Goal: Contribute content

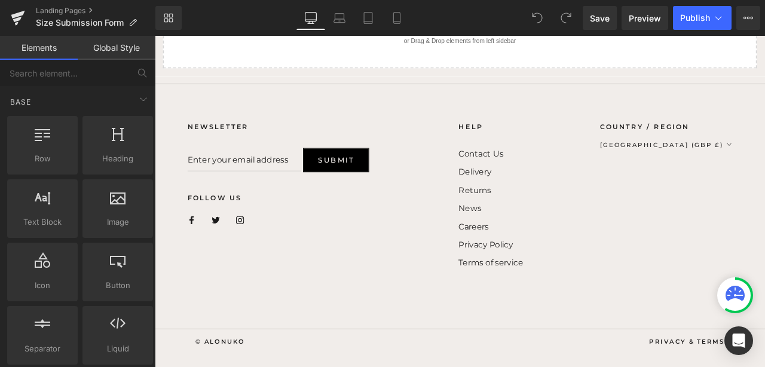
scroll to position [541, 0]
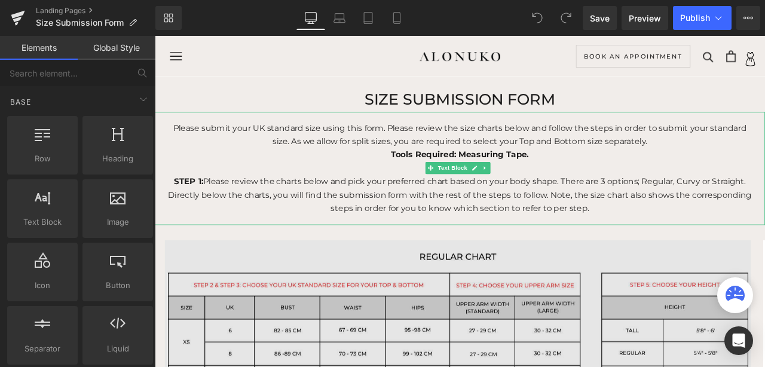
scroll to position [109, 0]
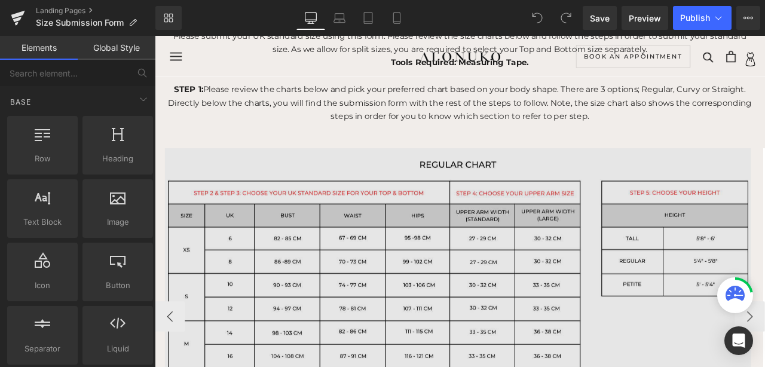
click at [380, 265] on img at bounding box center [514, 362] width 718 height 386
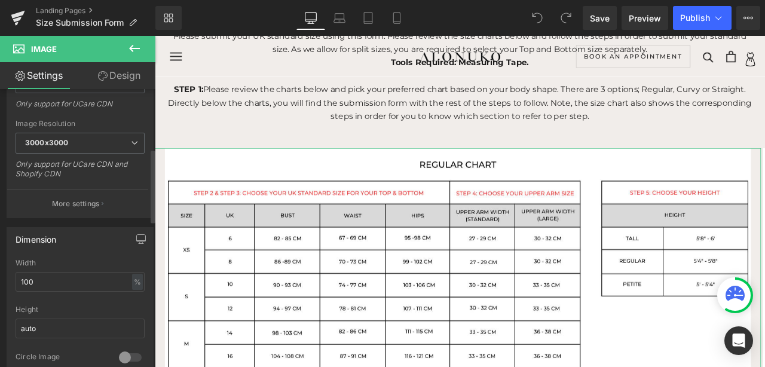
scroll to position [0, 0]
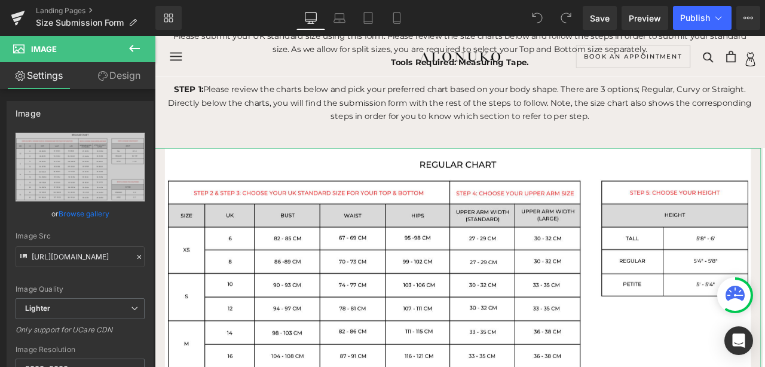
click at [42, 82] on link "Settings" at bounding box center [39, 75] width 78 height 27
click at [137, 48] on icon at bounding box center [134, 48] width 11 height 7
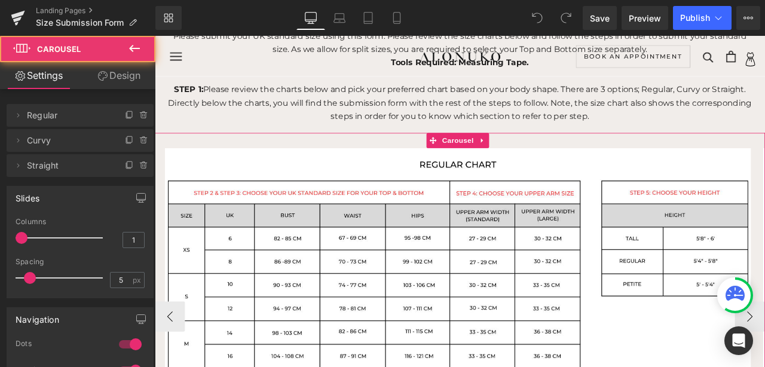
click at [250, 154] on div "Image Image Image ‹ › [GEOGRAPHIC_DATA]" at bounding box center [516, 359] width 723 height 417
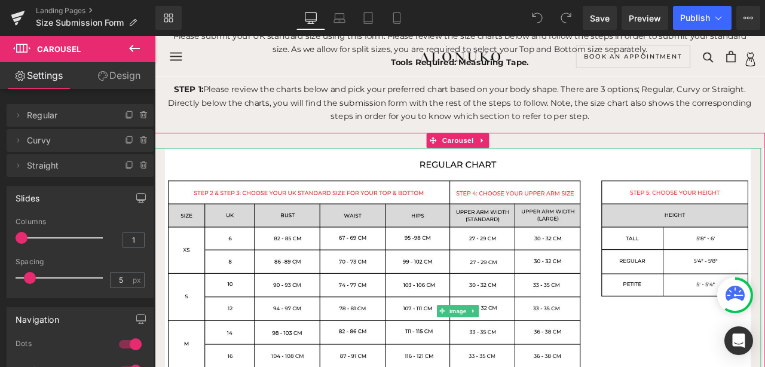
click at [47, 119] on span "Regular" at bounding box center [68, 115] width 82 height 23
click at [20, 114] on icon at bounding box center [18, 116] width 10 height 10
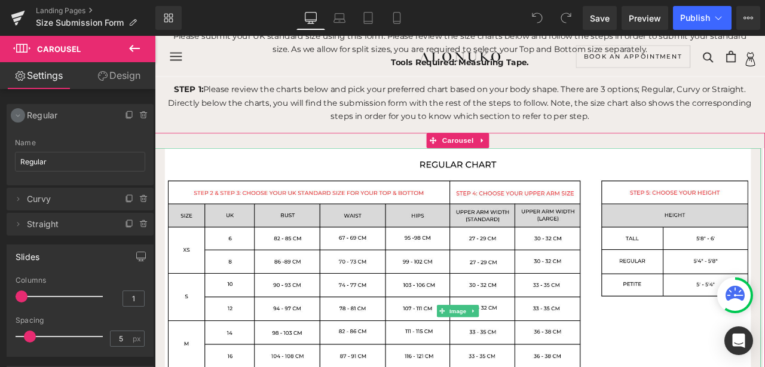
click at [20, 114] on icon at bounding box center [18, 116] width 10 height 10
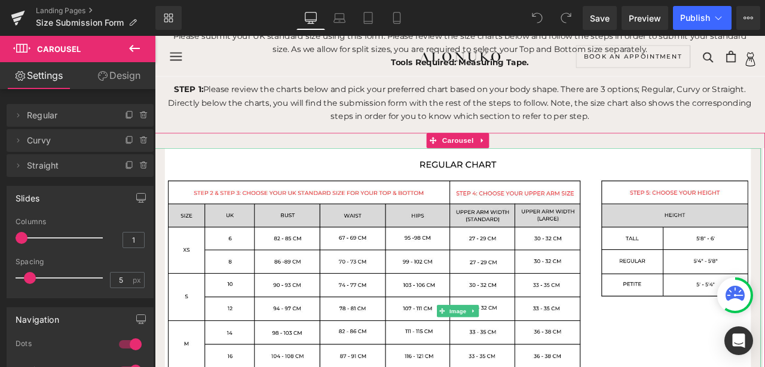
click at [81, 114] on span "Regular" at bounding box center [68, 115] width 82 height 23
click at [514, 360] on span "Image" at bounding box center [513, 362] width 25 height 14
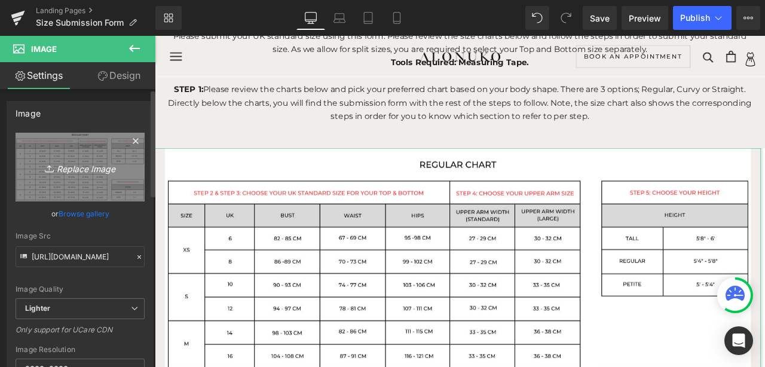
click at [109, 195] on link "Replace Image" at bounding box center [80, 167] width 129 height 69
click at [91, 171] on icon "Replace Image" at bounding box center [80, 166] width 96 height 15
type input "C:\fakepath\1.png"
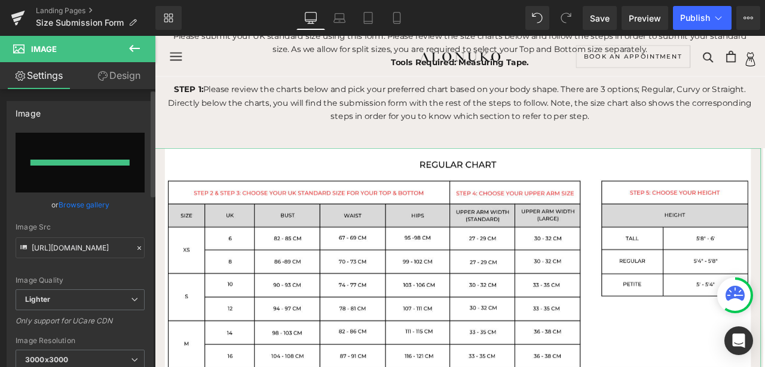
type input "[URL][DOMAIN_NAME]"
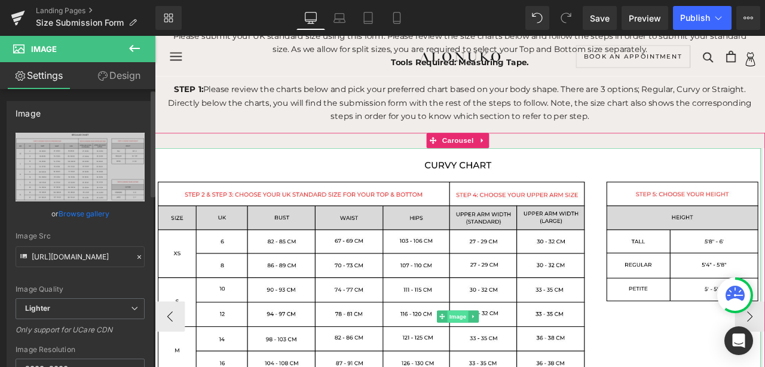
click at [511, 366] on span "Image" at bounding box center [513, 368] width 25 height 14
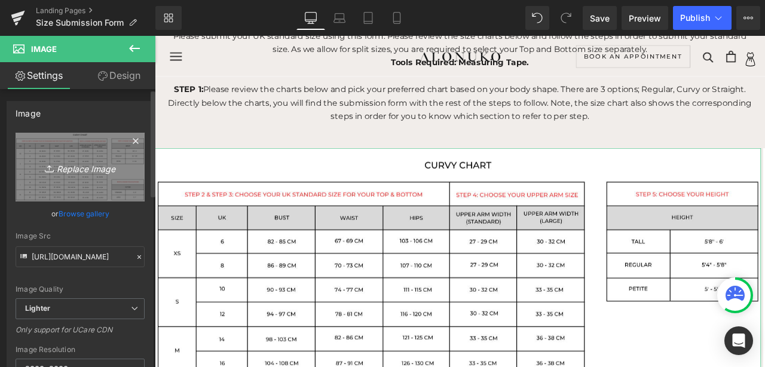
click at [94, 194] on link "Replace Image" at bounding box center [80, 167] width 129 height 69
type input "C:\fakepath\2.png"
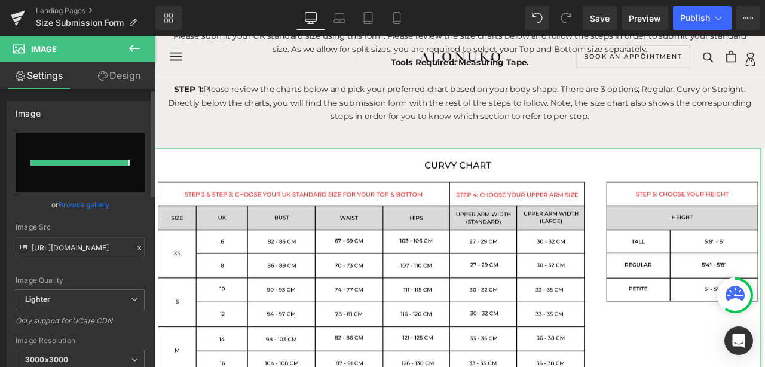
type input "[URL][DOMAIN_NAME]"
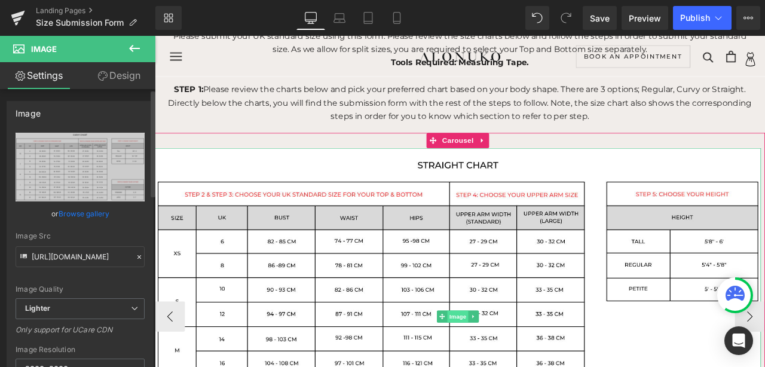
click at [510, 366] on span "Image" at bounding box center [513, 368] width 25 height 14
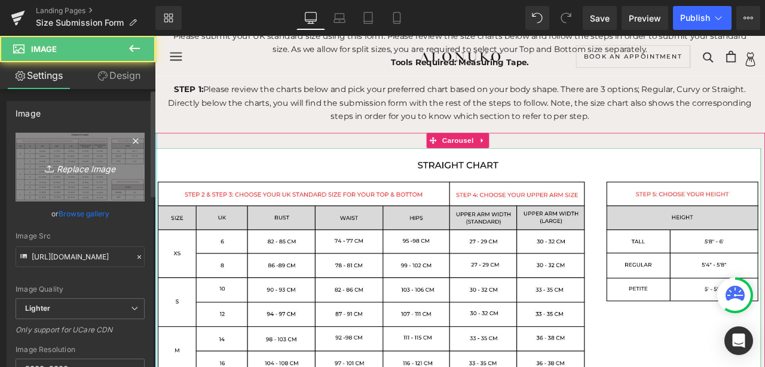
click at [102, 160] on icon "Replace Image" at bounding box center [80, 166] width 96 height 15
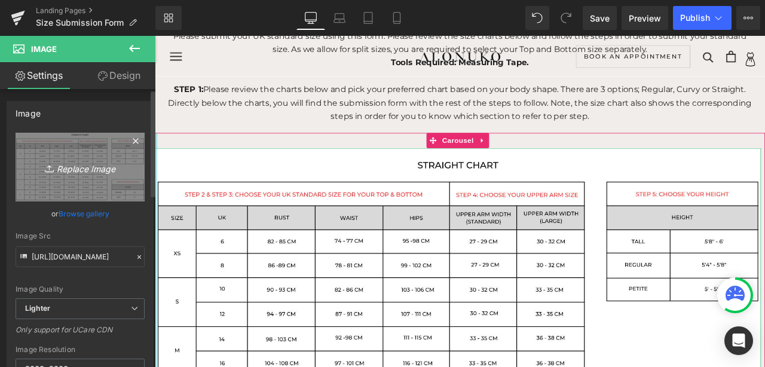
type input "C:\fakepath\3.png"
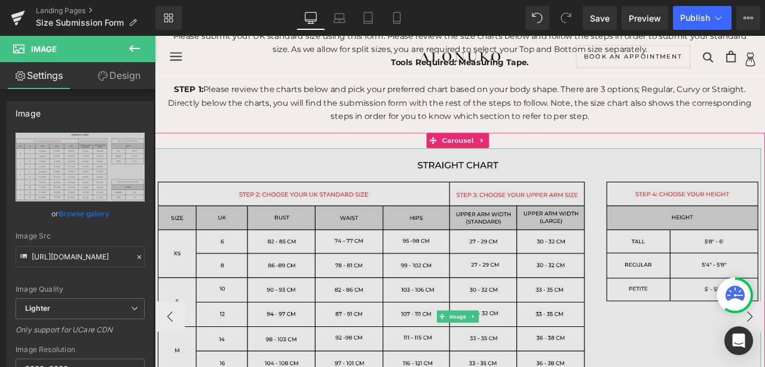
type input "[URL][DOMAIN_NAME]"
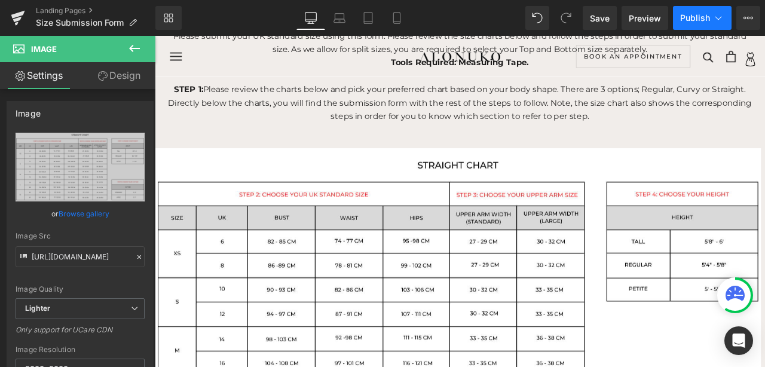
click at [691, 22] on span "Publish" at bounding box center [695, 18] width 30 height 10
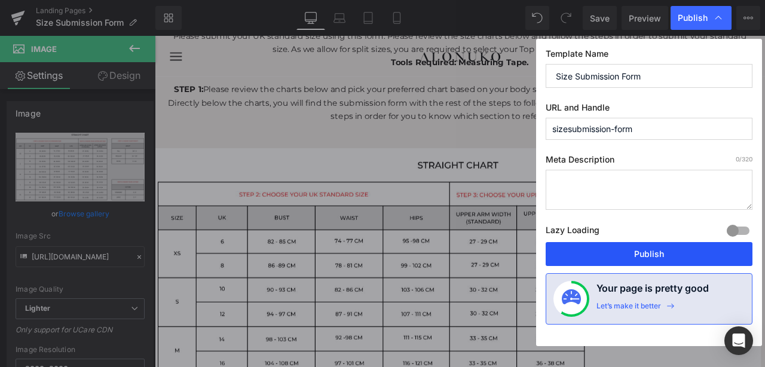
click at [624, 249] on button "Publish" at bounding box center [648, 254] width 207 height 24
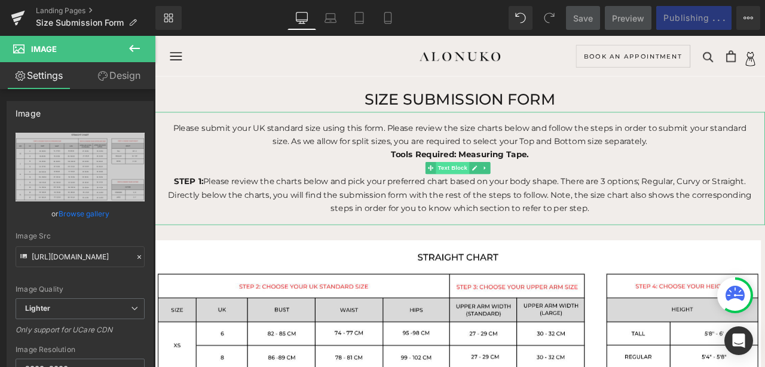
click at [511, 193] on span "Text Block" at bounding box center [506, 192] width 39 height 14
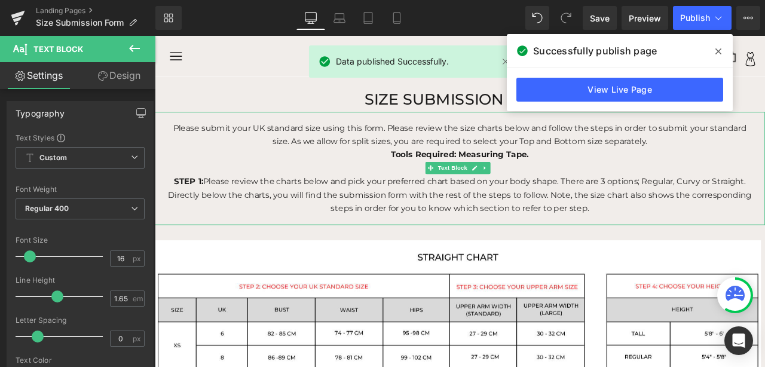
click at [416, 197] on p at bounding box center [516, 193] width 699 height 16
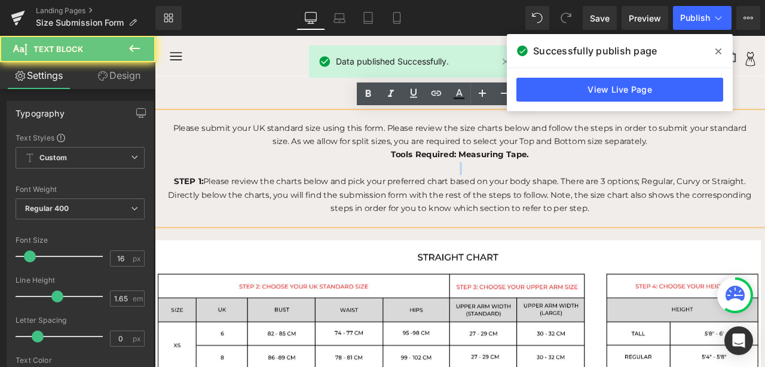
click at [416, 197] on p at bounding box center [516, 193] width 699 height 16
click at [419, 218] on p "STEP 1: Please review the charts below and pick your preferred chart based on y…" at bounding box center [516, 224] width 699 height 47
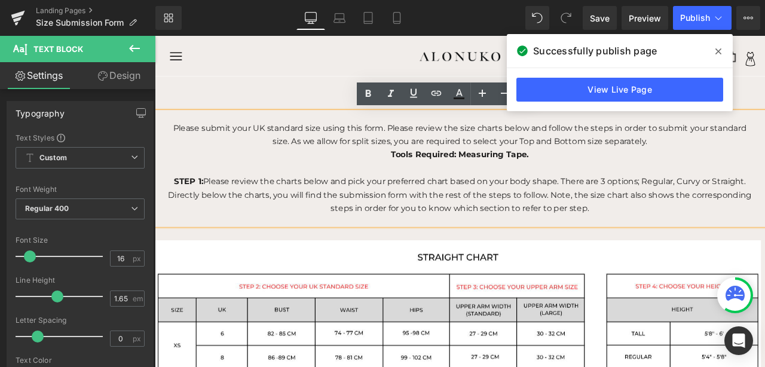
click at [606, 171] on p "Tools Required: Measuring Tape." at bounding box center [516, 177] width 699 height 16
drag, startPoint x: 768, startPoint y: 158, endPoint x: 315, endPoint y: 161, distance: 452.2
click at [315, 161] on p "Please submit your UK standard size using this form. Please review the size cha…" at bounding box center [516, 154] width 699 height 32
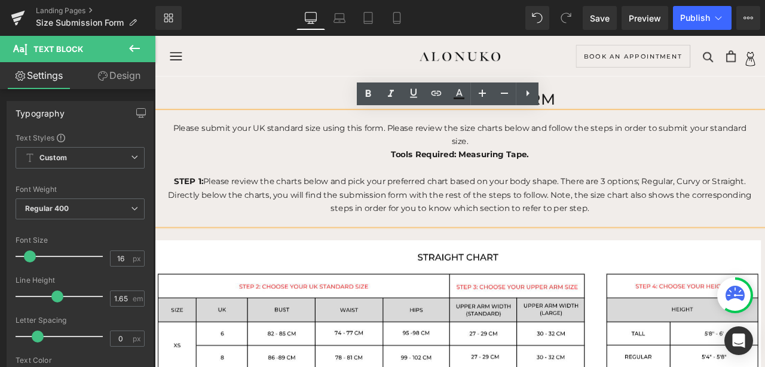
drag, startPoint x: 540, startPoint y: 159, endPoint x: 688, endPoint y: 177, distance: 148.6
click at [694, 147] on p "Please submit your UK standard size using this form. Please review the size cha…" at bounding box center [516, 154] width 699 height 32
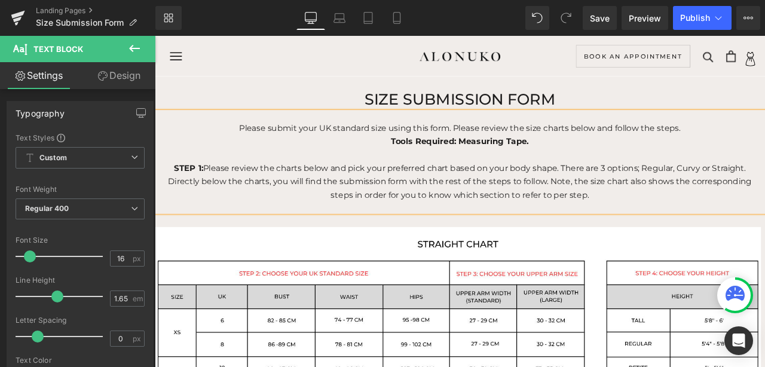
click at [435, 165] on strong "Tools Required: Measuring Tape." at bounding box center [516, 160] width 163 height 11
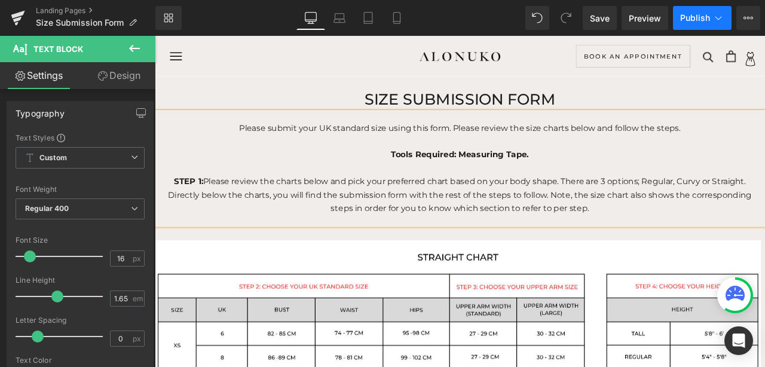
click at [695, 21] on span "Publish" at bounding box center [695, 18] width 30 height 10
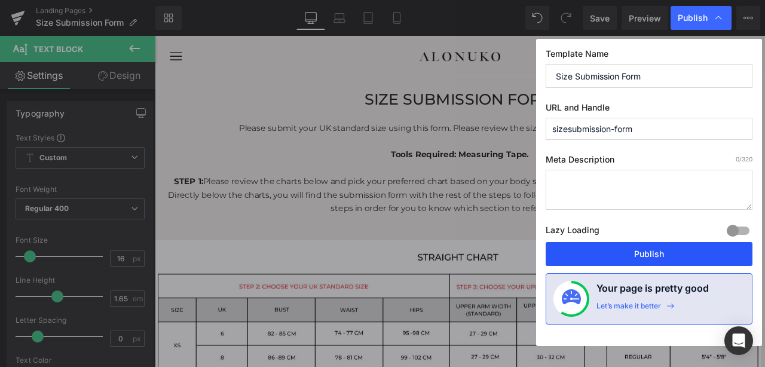
click at [624, 253] on button "Publish" at bounding box center [648, 254] width 207 height 24
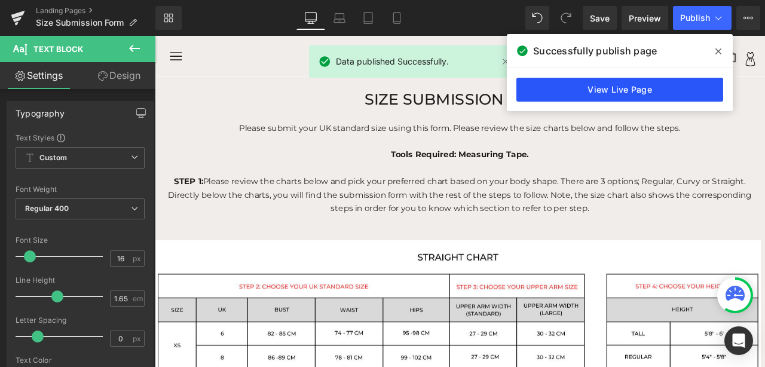
click at [632, 82] on link "View Live Page" at bounding box center [619, 90] width 207 height 24
